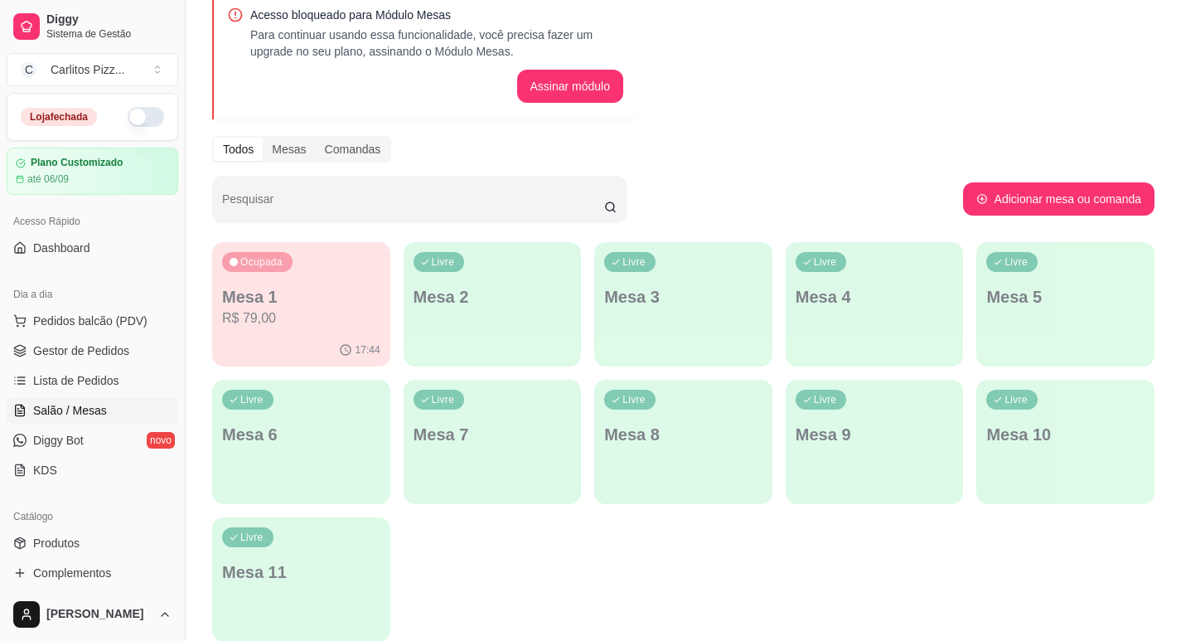
scroll to position [138, 0]
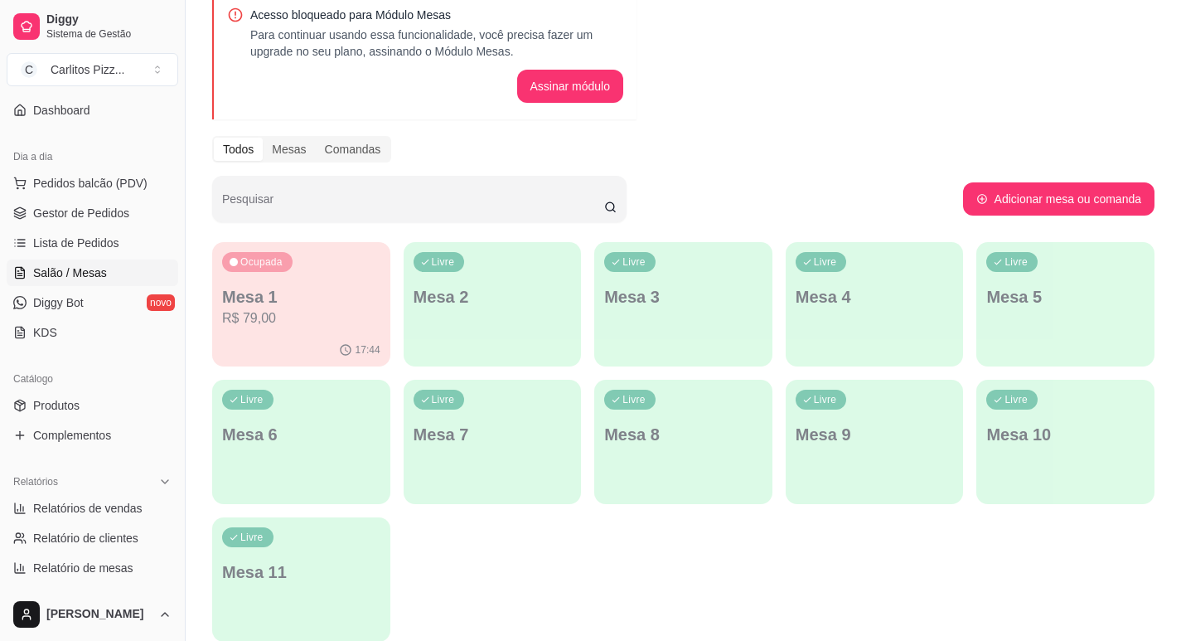
click at [476, 273] on div "Livre Mesa 2" at bounding box center [493, 294] width 178 height 104
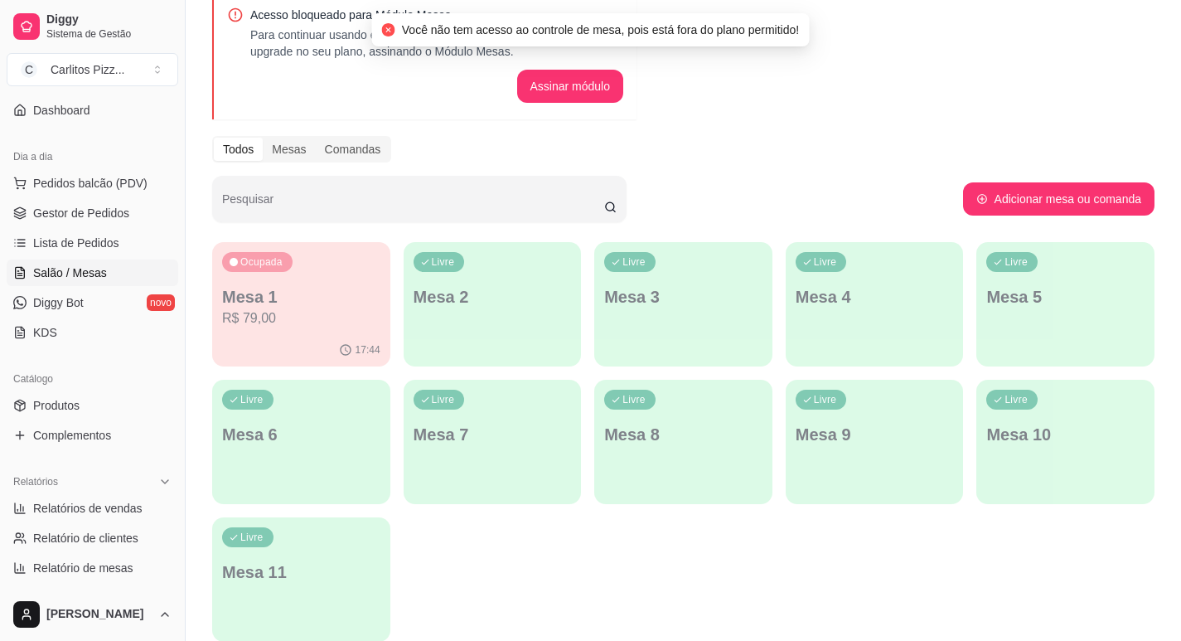
scroll to position [0, 0]
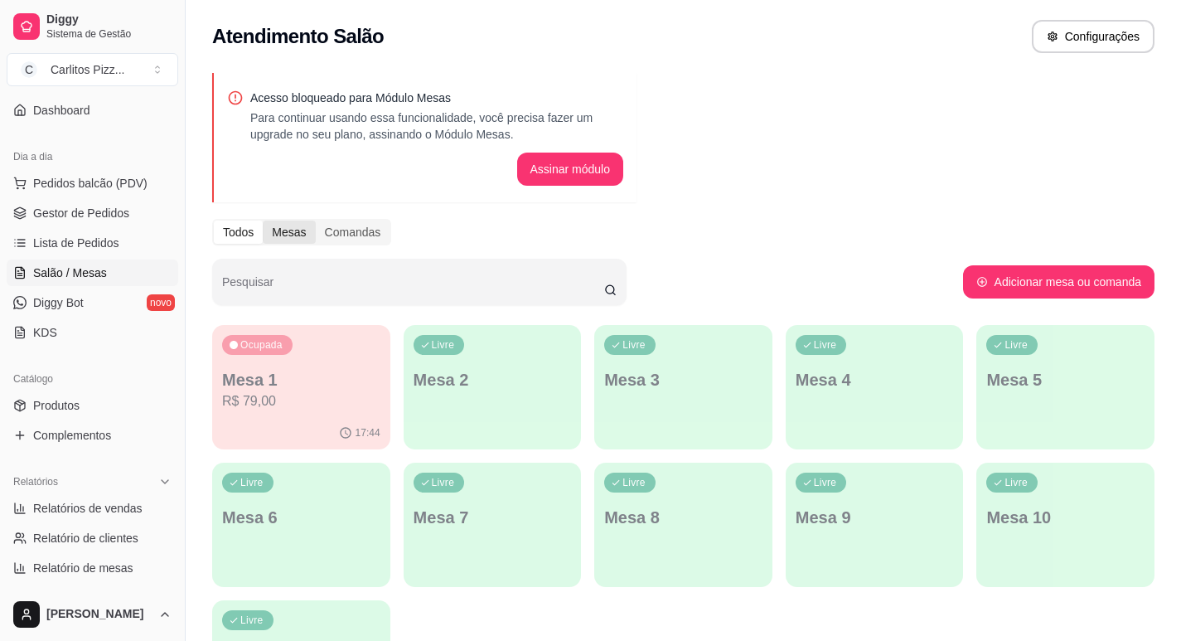
click at [292, 226] on div "Mesas" at bounding box center [289, 231] width 52 height 23
click at [263, 220] on input "Mesas" at bounding box center [263, 220] width 0 height 0
click at [135, 247] on link "Lista de Pedidos" at bounding box center [93, 243] width 172 height 27
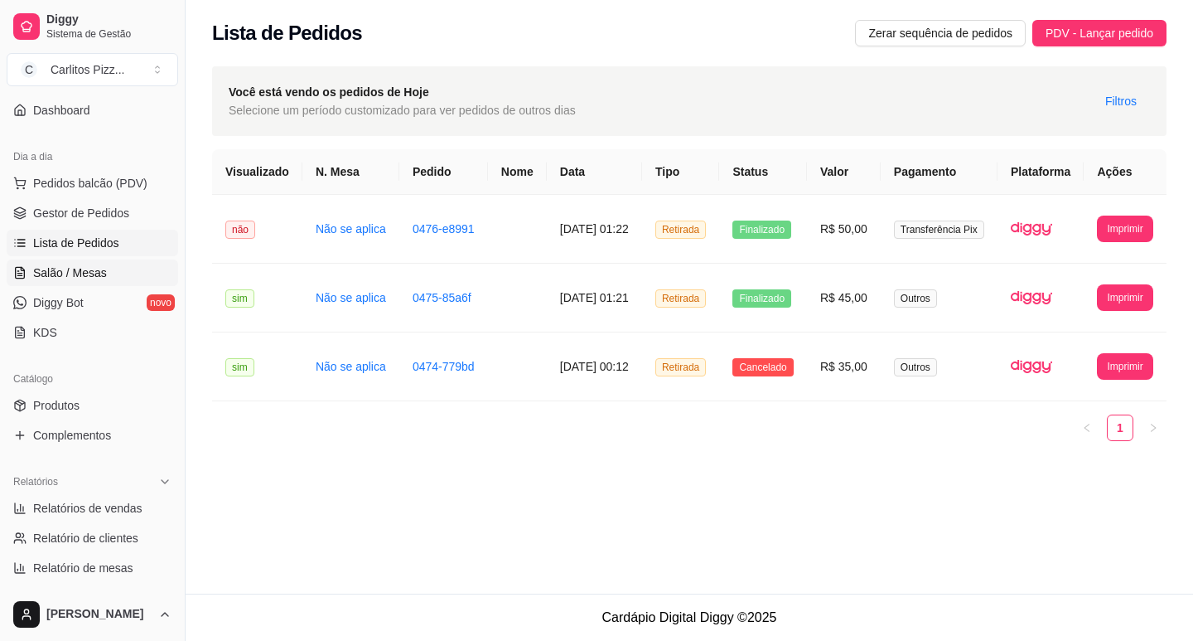
click at [130, 268] on link "Salão / Mesas" at bounding box center [93, 272] width 172 height 27
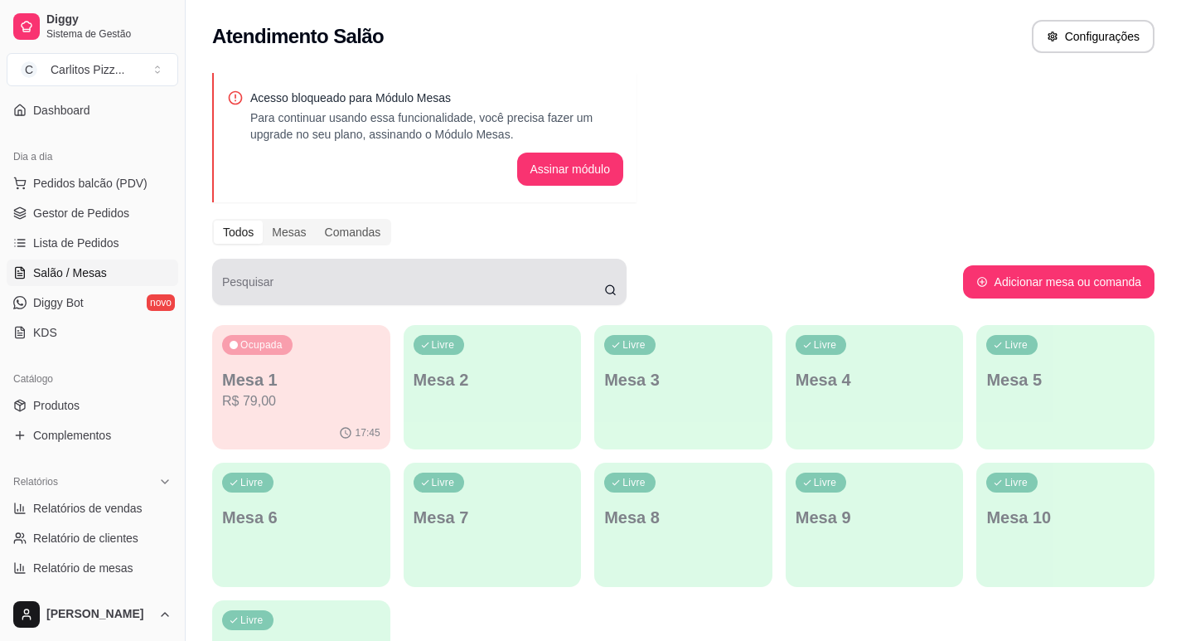
click at [602, 281] on input "Pesquisar" at bounding box center [413, 288] width 382 height 17
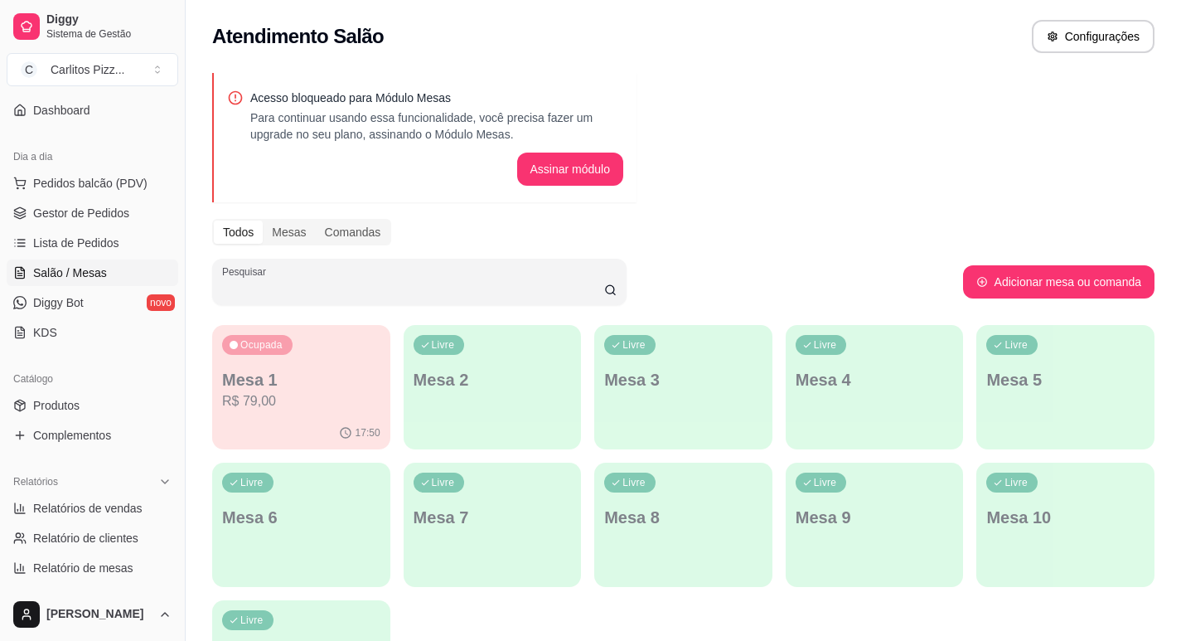
scroll to position [151, 0]
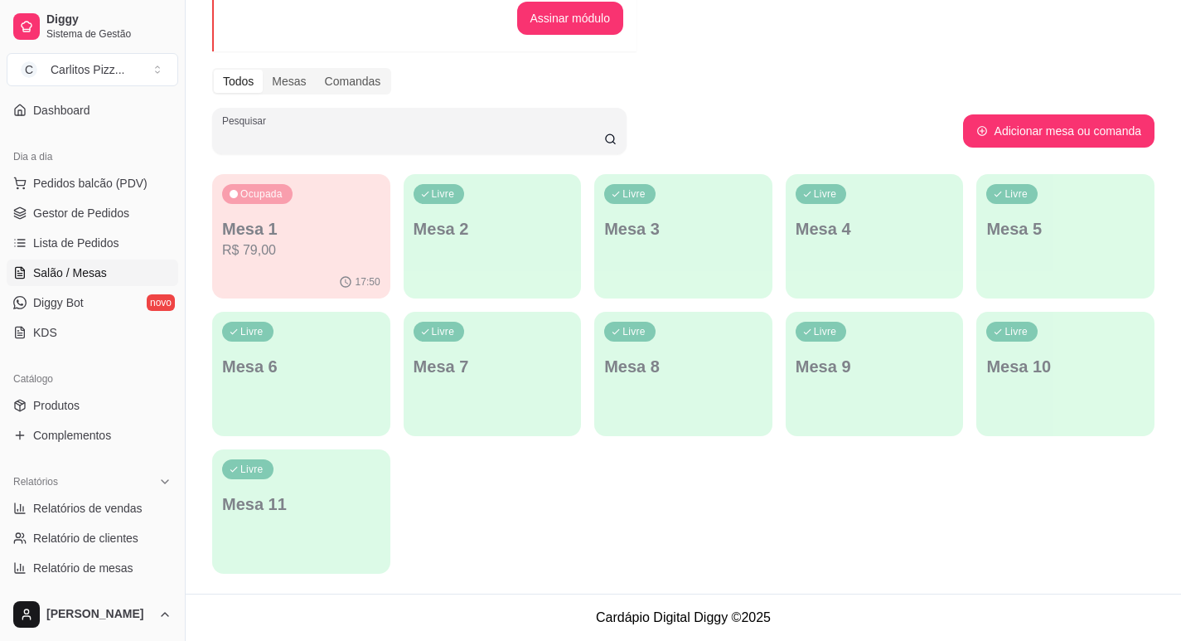
click at [376, 331] on div "Livre Mesa 6" at bounding box center [301, 364] width 178 height 104
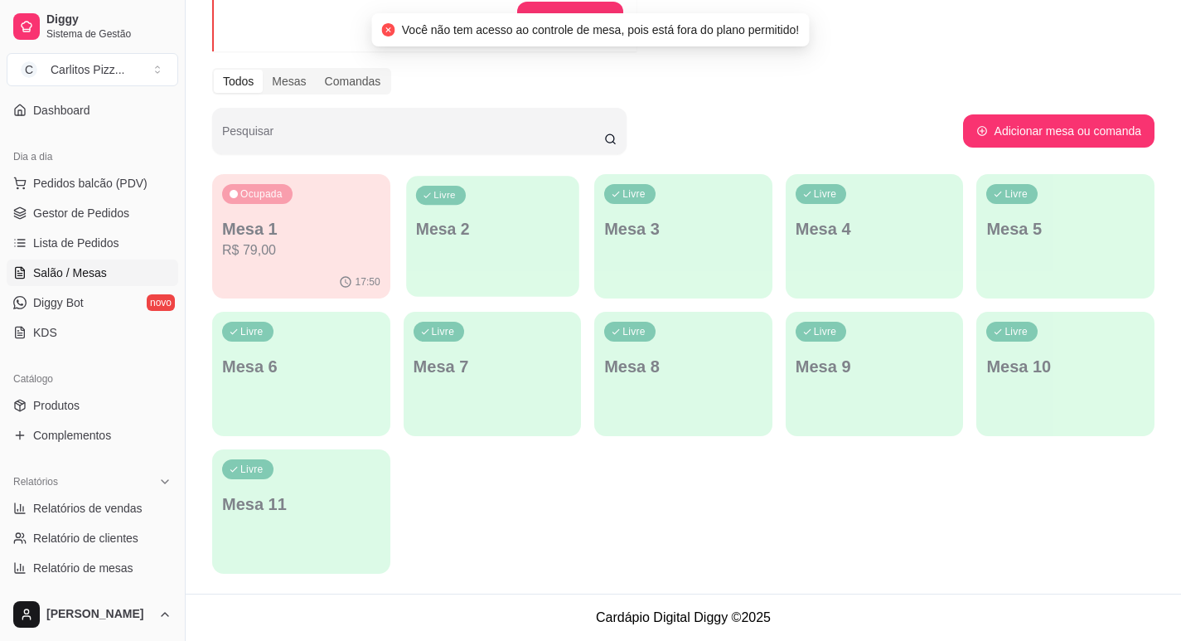
click at [461, 238] on p "Mesa 2" at bounding box center [491, 229] width 153 height 22
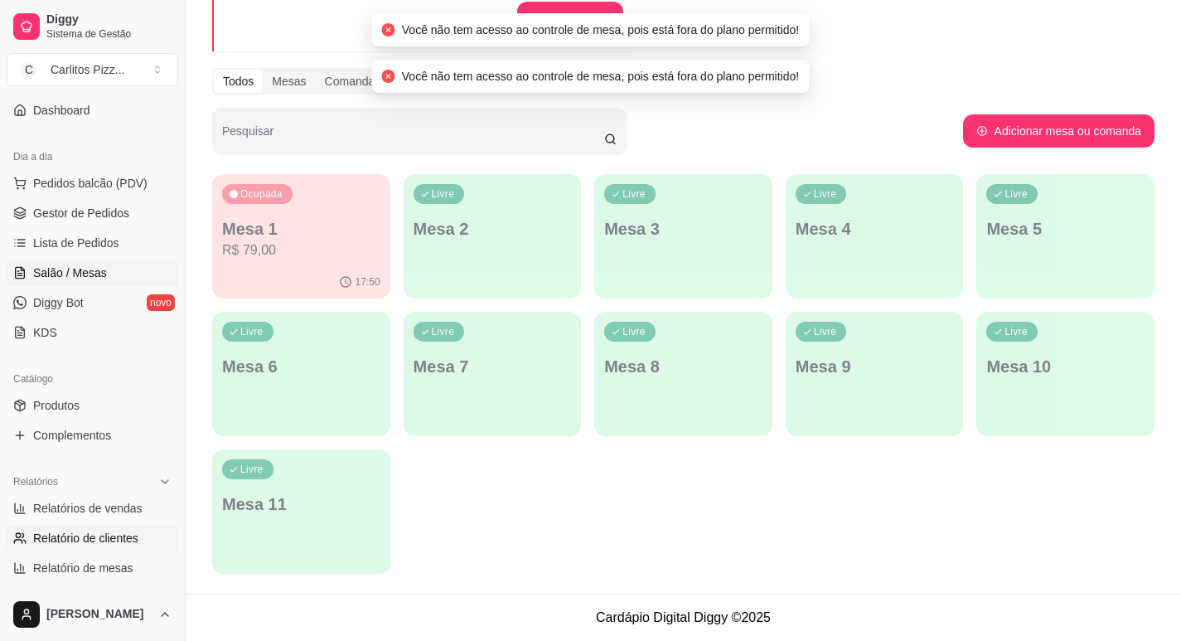
scroll to position [469, 0]
